Goal: Download file/media

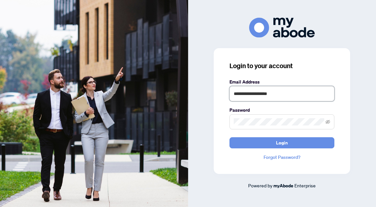
type input "**********"
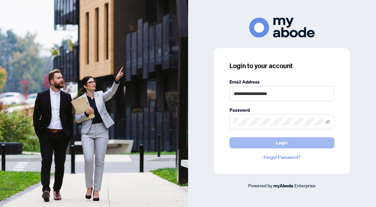
click at [255, 142] on button "Login" at bounding box center [282, 142] width 105 height 11
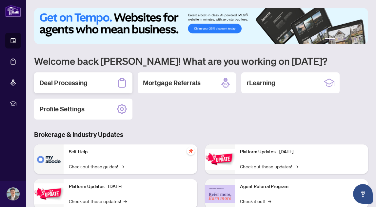
click at [64, 82] on h2 "Deal Processing" at bounding box center [63, 82] width 48 height 9
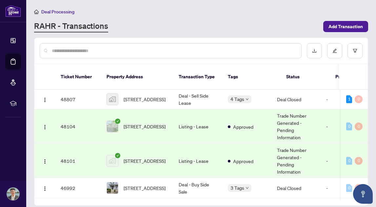
scroll to position [173, 0]
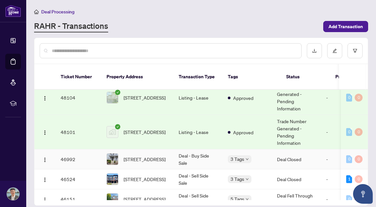
click at [166, 156] on span "43 Dancers Dr, Markham, Ontario L3P 1P1, Canada" at bounding box center [145, 159] width 42 height 7
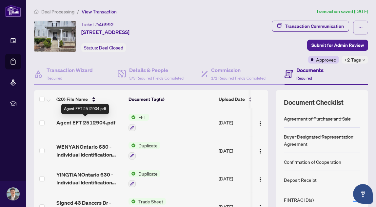
click at [98, 124] on span "Agent EFT 2512904.pdf" at bounding box center [85, 123] width 59 height 8
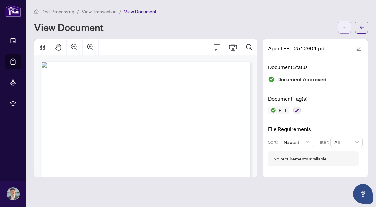
click at [345, 28] on icon "ellipsis" at bounding box center [345, 27] width 5 height 5
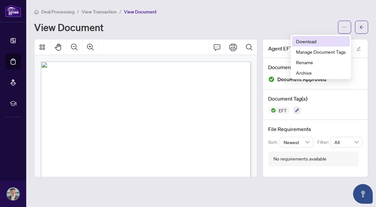
click at [306, 41] on span "Download" at bounding box center [321, 41] width 50 height 7
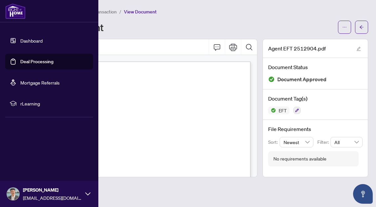
click at [20, 41] on link "Dashboard" at bounding box center [31, 41] width 22 height 6
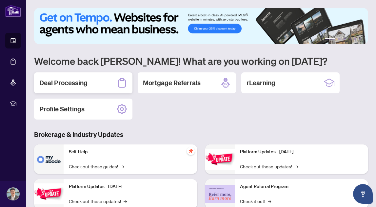
click at [66, 88] on h2 "Deal Processing" at bounding box center [63, 82] width 48 height 9
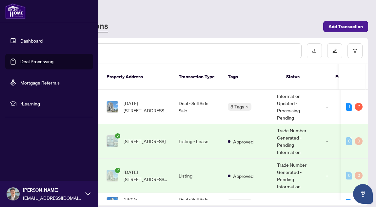
click at [19, 195] on span at bounding box center [13, 194] width 13 height 13
click at [35, 154] on button "Logout" at bounding box center [49, 155] width 88 height 11
